Goal: Information Seeking & Learning: Find specific fact

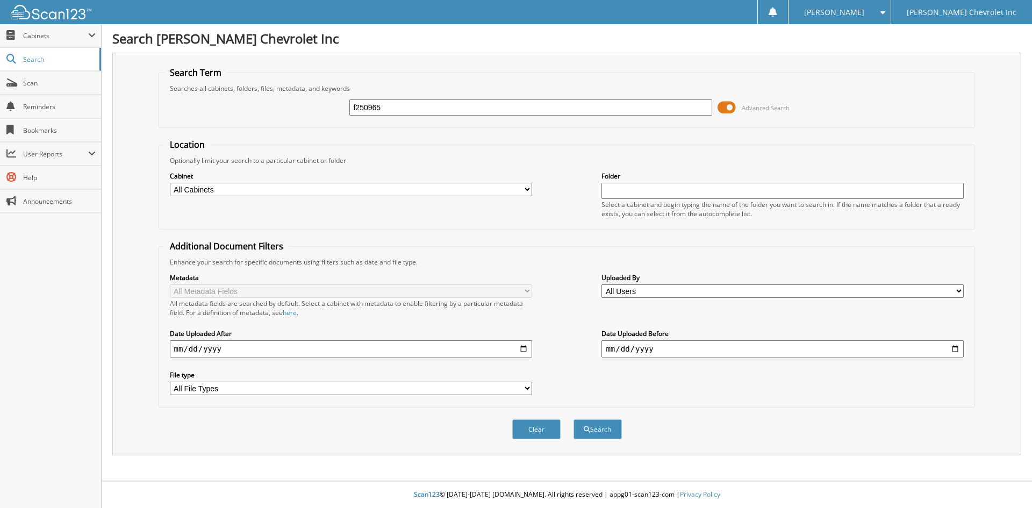
type input "f250965"
click at [573, 419] on button "Search" at bounding box center [597, 429] width 48 height 20
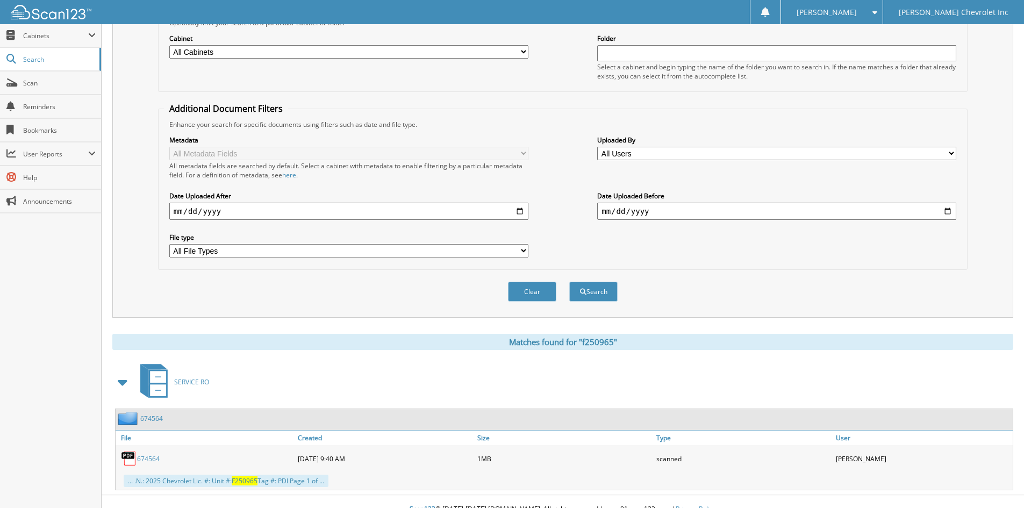
scroll to position [153, 0]
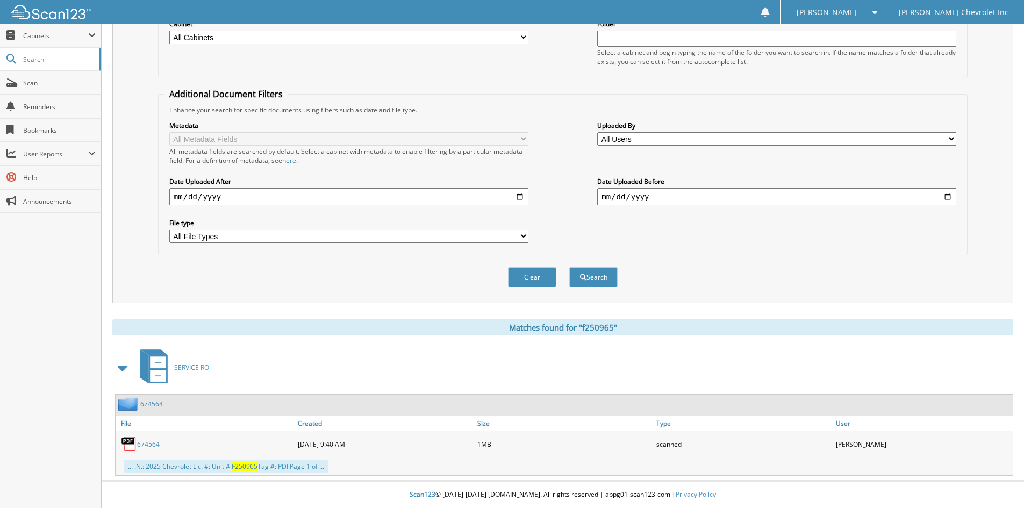
click at [156, 446] on link "674564" at bounding box center [148, 443] width 23 height 9
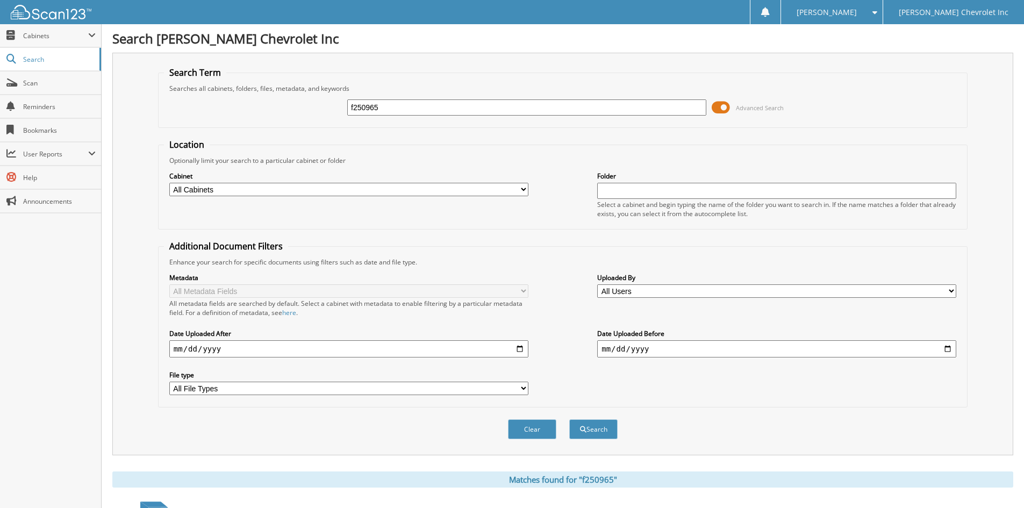
drag, startPoint x: 402, startPoint y: 101, endPoint x: 301, endPoint y: 108, distance: 101.2
click at [302, 107] on div "f250965 Advanced Search" at bounding box center [562, 107] width 797 height 29
click at [39, 75] on link "Scan" at bounding box center [50, 82] width 101 height 23
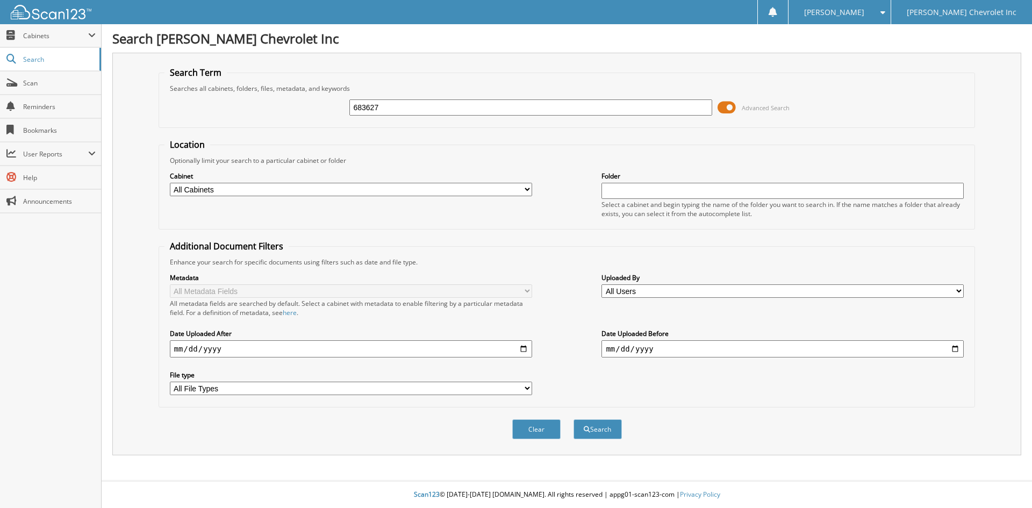
type input "683627"
click at [573, 419] on button "Search" at bounding box center [597, 429] width 48 height 20
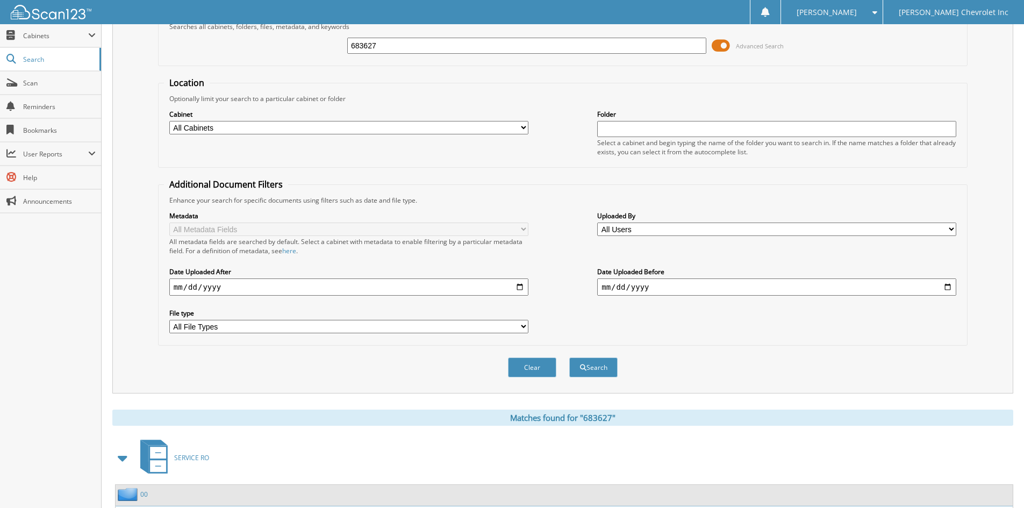
scroll to position [158, 0]
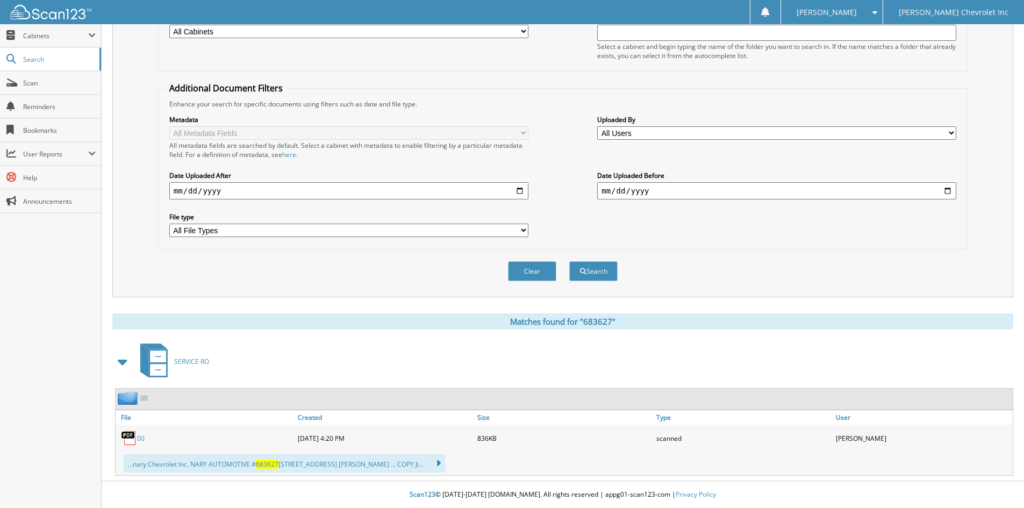
click at [141, 439] on link "00" at bounding box center [141, 438] width 8 height 9
click at [32, 82] on span "Scan" at bounding box center [59, 82] width 73 height 9
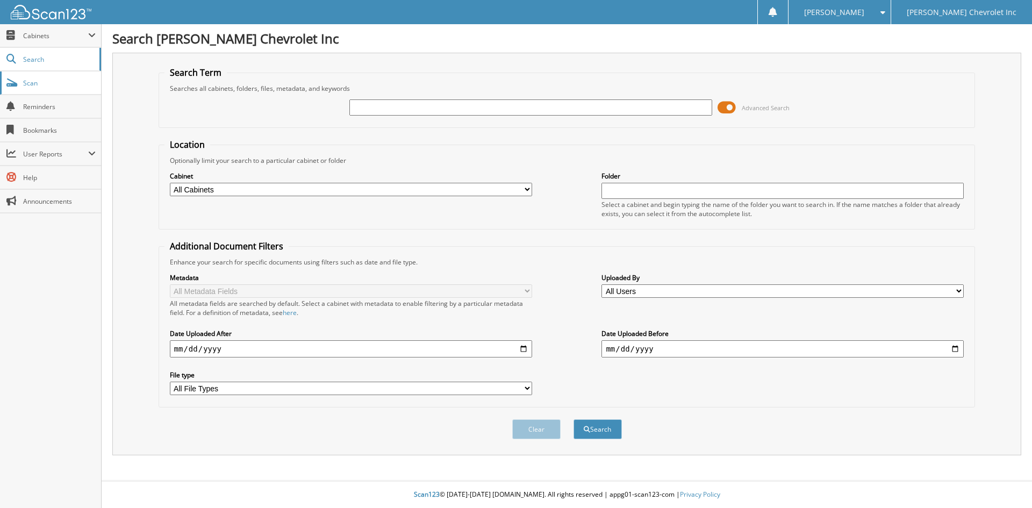
click at [55, 84] on span "Scan" at bounding box center [59, 82] width 73 height 9
